Goal: Transaction & Acquisition: Purchase product/service

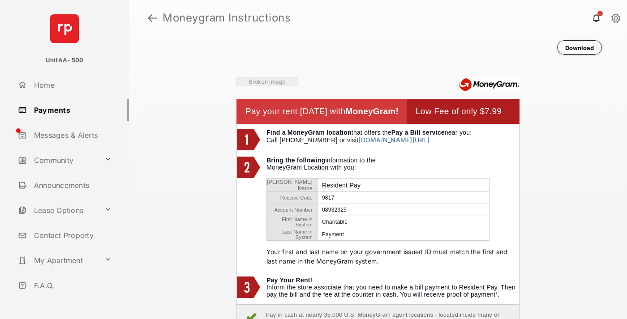
click at [152, 18] on link at bounding box center [152, 17] width 9 height 21
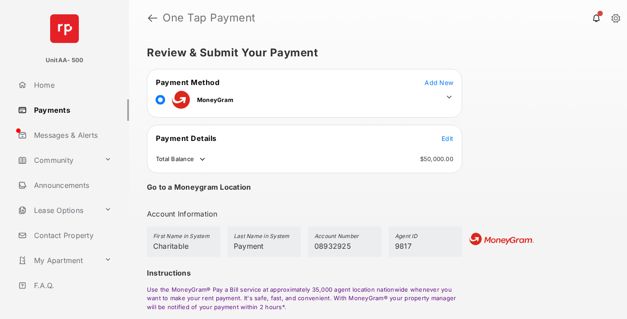
click at [447, 138] on span "Edit" at bounding box center [447, 139] width 12 height 8
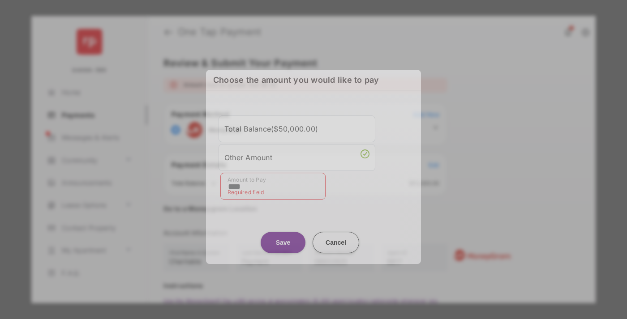
type input "****"
click at [283, 237] on button "Save" at bounding box center [283, 242] width 45 height 21
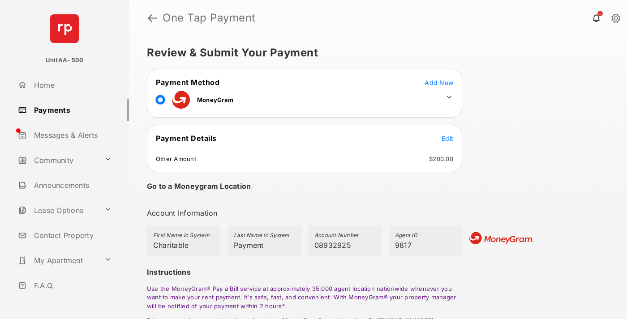
click at [449, 97] on icon at bounding box center [449, 97] width 8 height 8
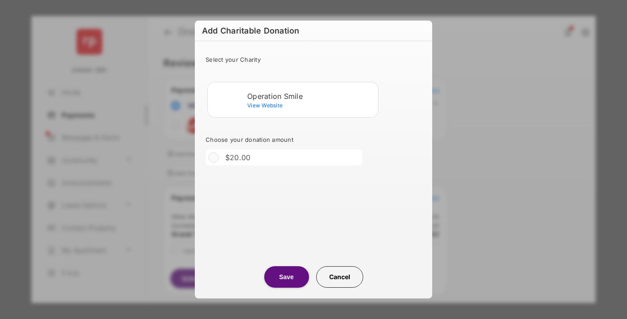
click at [311, 96] on div "Operation Smile" at bounding box center [310, 96] width 127 height 8
click at [286, 277] on button "Save" at bounding box center [286, 276] width 45 height 21
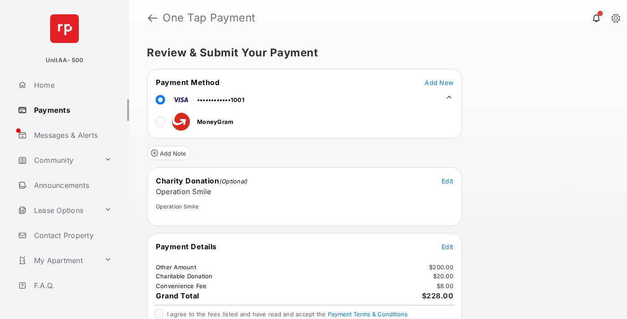
click at [447, 247] on span "Edit" at bounding box center [447, 247] width 12 height 8
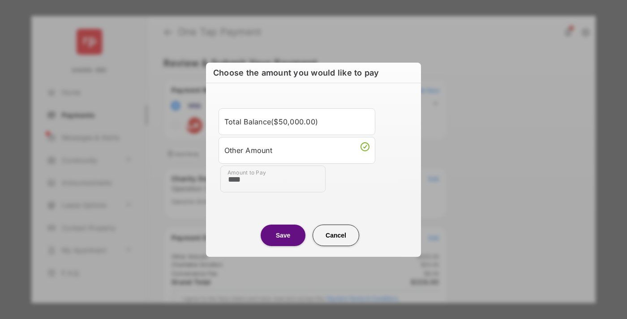
click at [283, 235] on button "Save" at bounding box center [283, 235] width 45 height 21
